Goal: Task Accomplishment & Management: Manage account settings

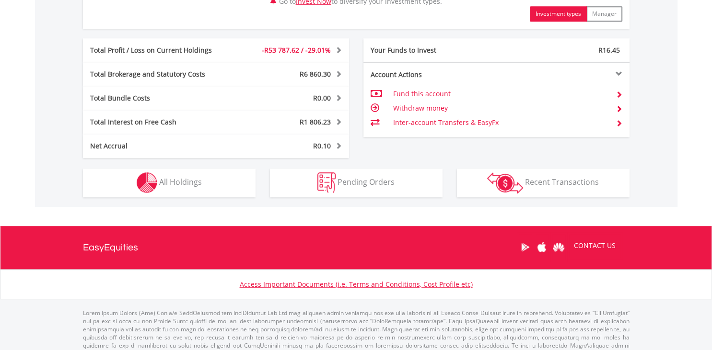
scroll to position [506, 0]
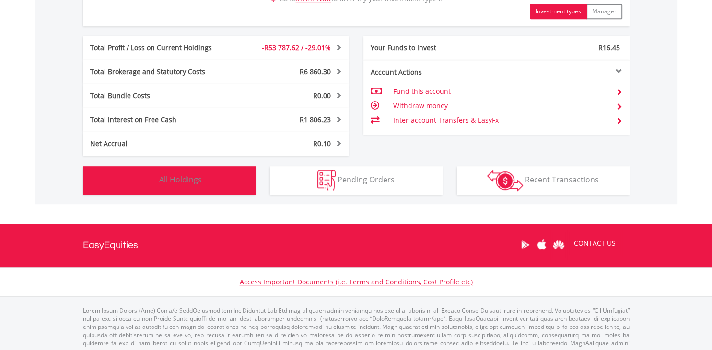
click at [191, 184] on span "All Holdings" at bounding box center [180, 180] width 43 height 11
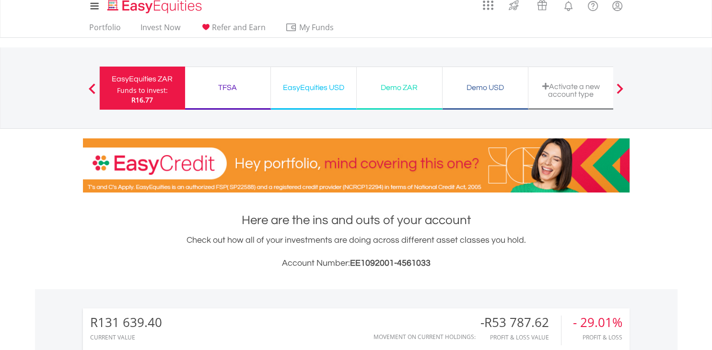
scroll to position [0, 0]
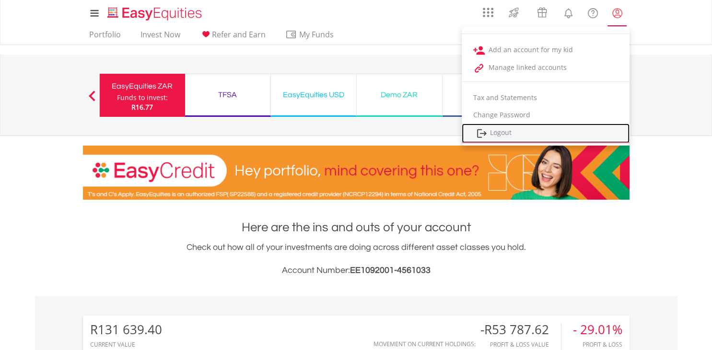
click at [554, 130] on link "Logout" at bounding box center [546, 134] width 168 height 20
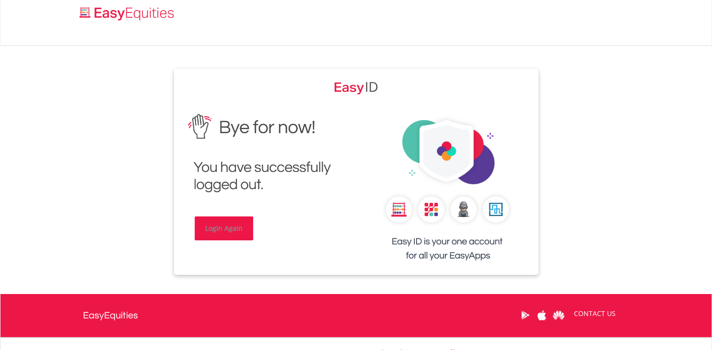
click at [204, 233] on link "Login Again" at bounding box center [224, 229] width 58 height 24
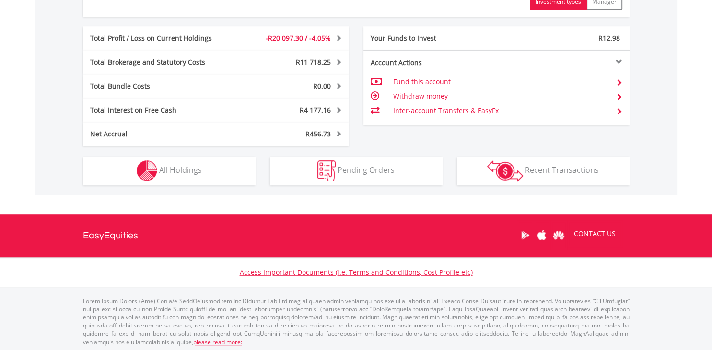
scroll to position [517, 0]
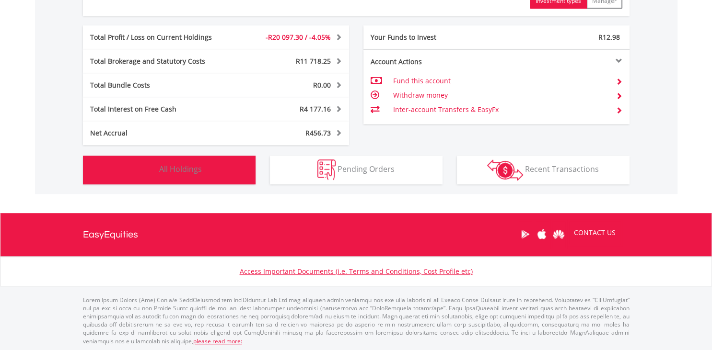
click at [224, 173] on button "Holdings All Holdings" at bounding box center [169, 170] width 173 height 29
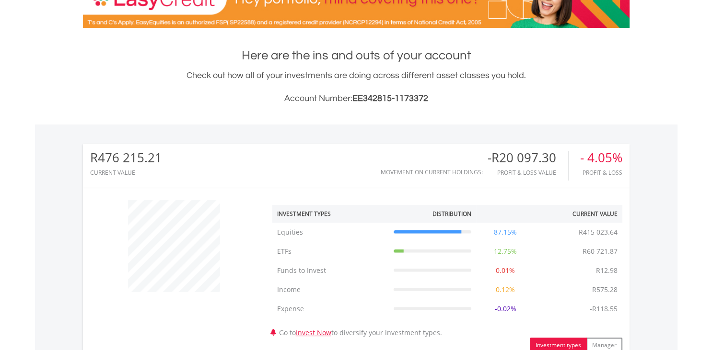
scroll to position [0, 0]
